Goal: Task Accomplishment & Management: Use online tool/utility

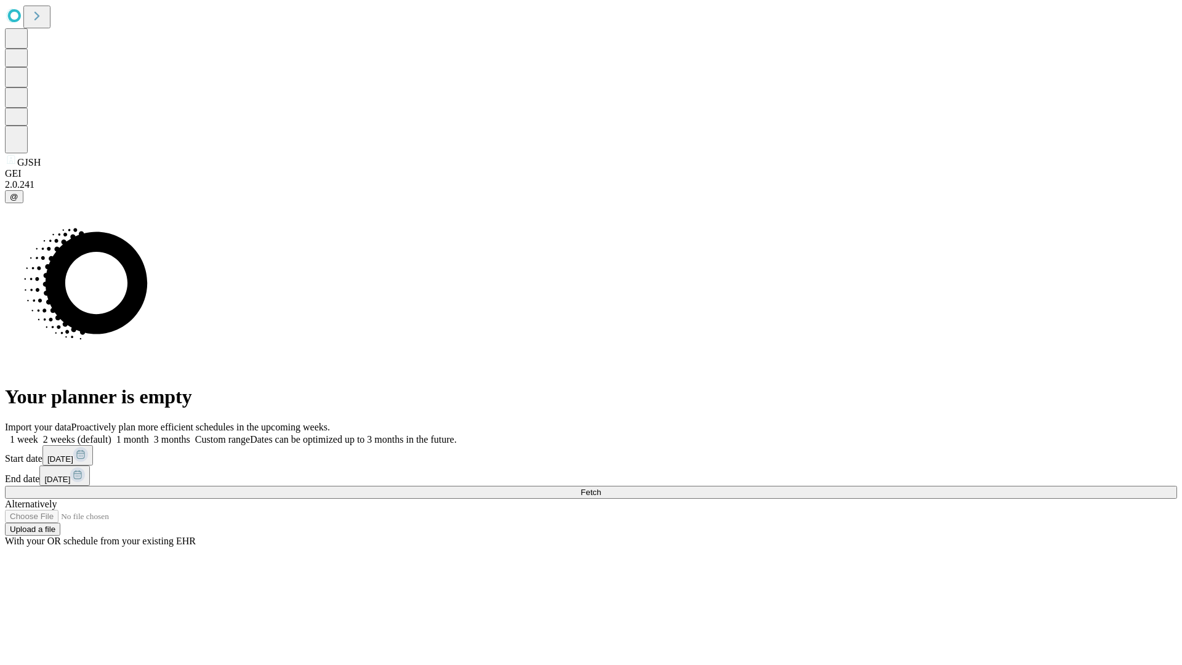
click at [601, 487] on span "Fetch" at bounding box center [590, 491] width 20 height 9
